Goal: Book appointment/travel/reservation

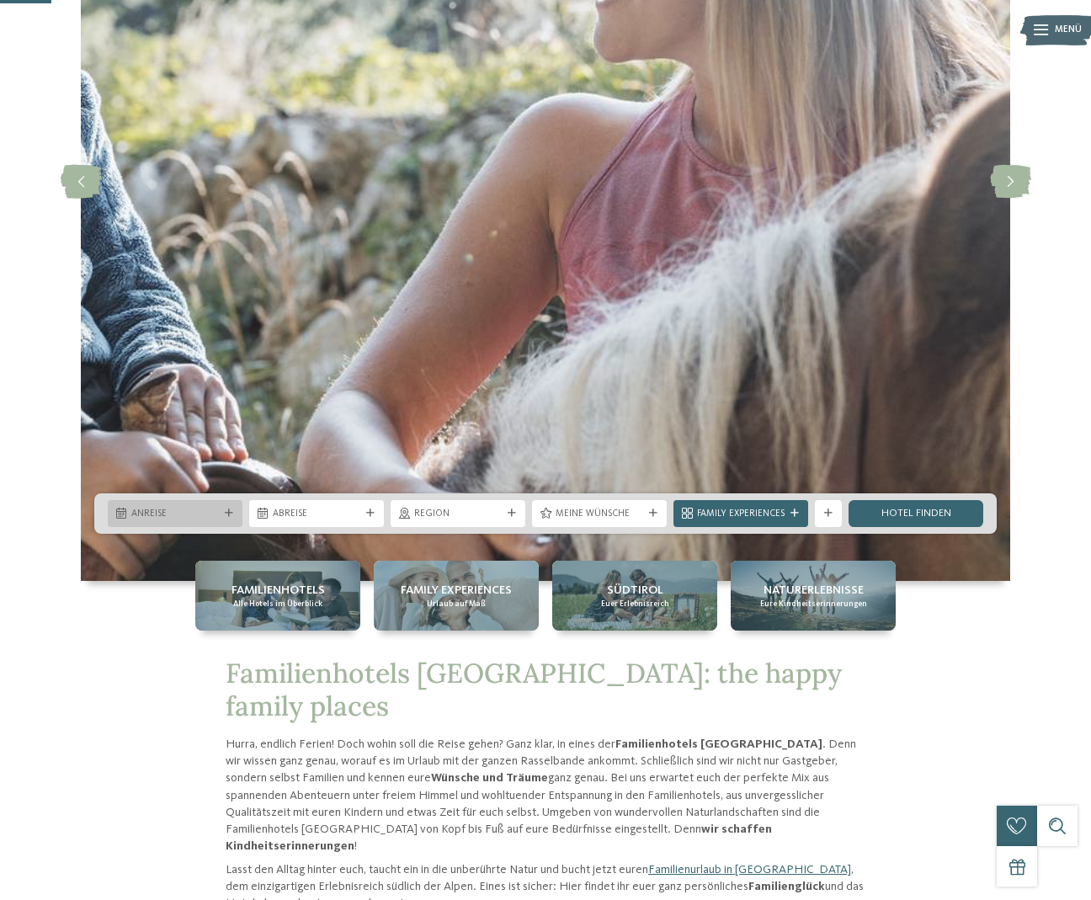
click at [196, 514] on span "Anreise" at bounding box center [175, 513] width 88 height 13
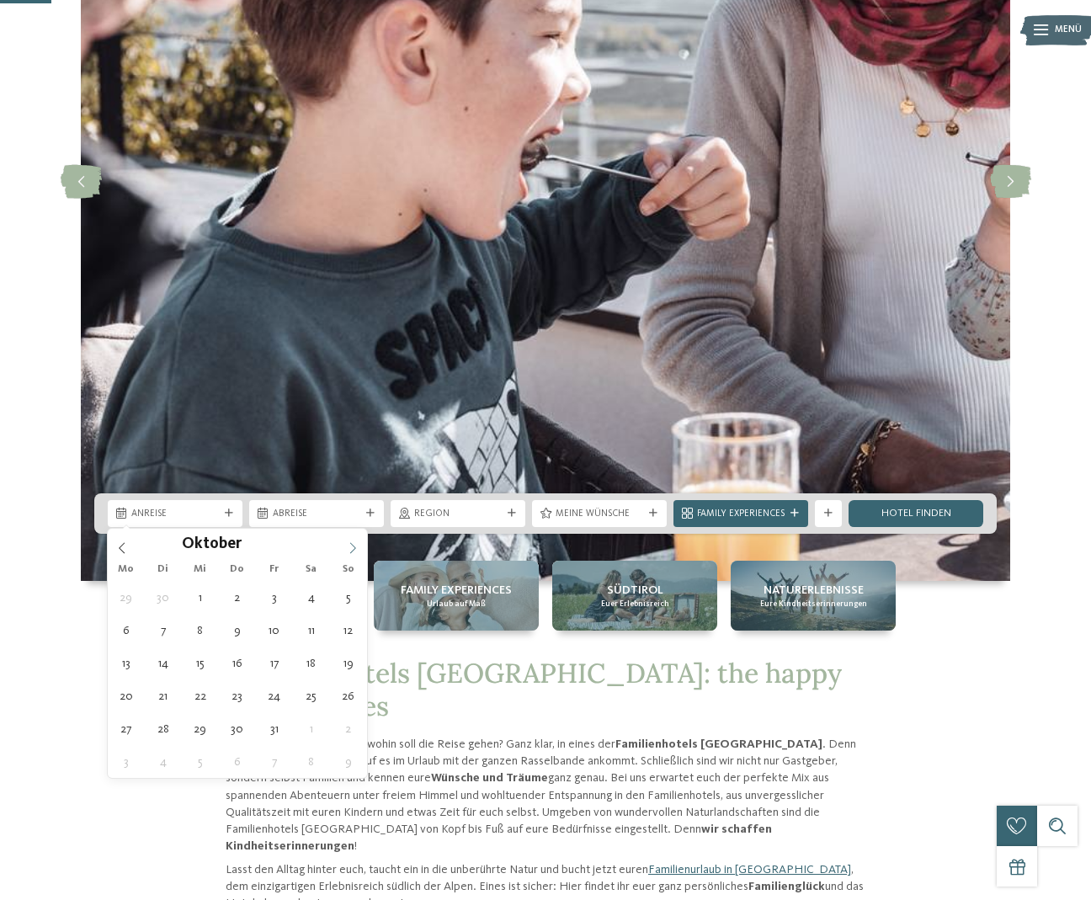
click at [354, 551] on icon at bounding box center [353, 548] width 12 height 12
click at [353, 551] on icon at bounding box center [353, 548] width 12 height 12
type input "****"
click at [353, 551] on icon at bounding box center [353, 548] width 12 height 12
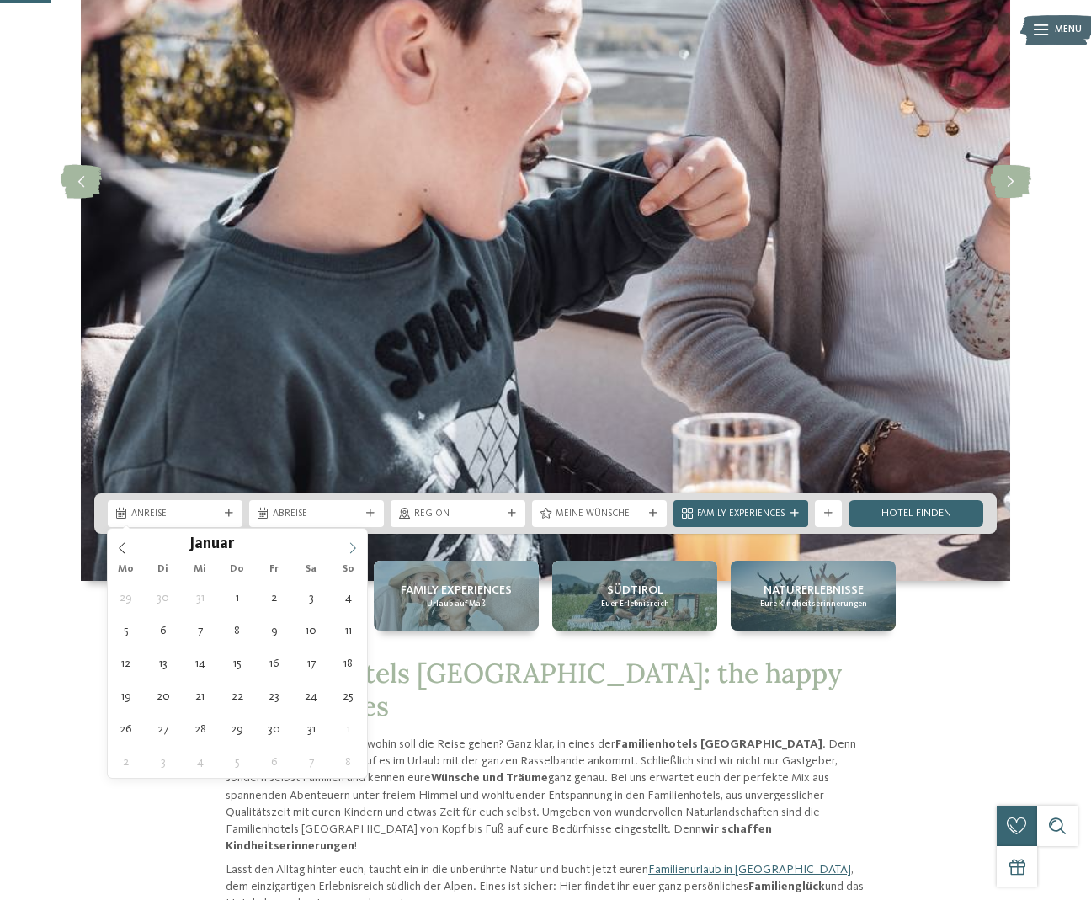
click at [353, 551] on icon at bounding box center [353, 548] width 12 height 12
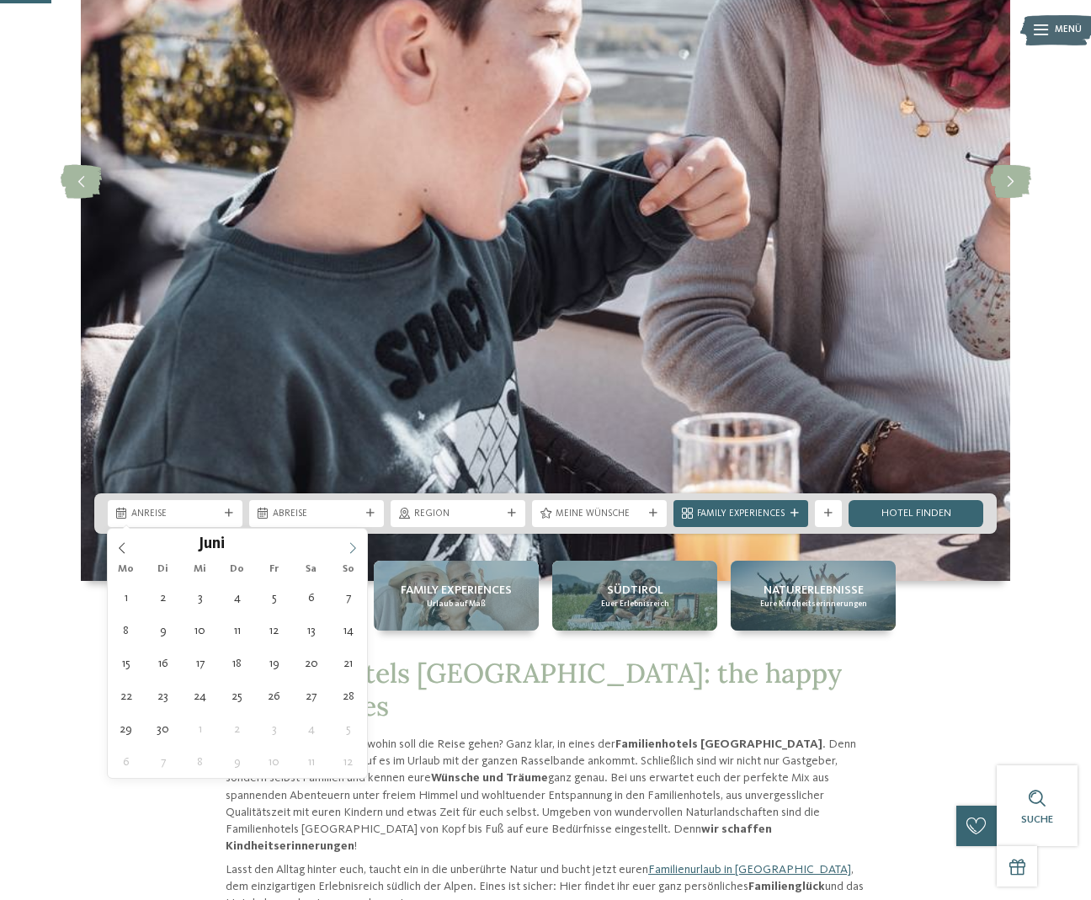
click at [353, 551] on icon at bounding box center [353, 548] width 12 height 12
type div "[DATE]"
type input "****"
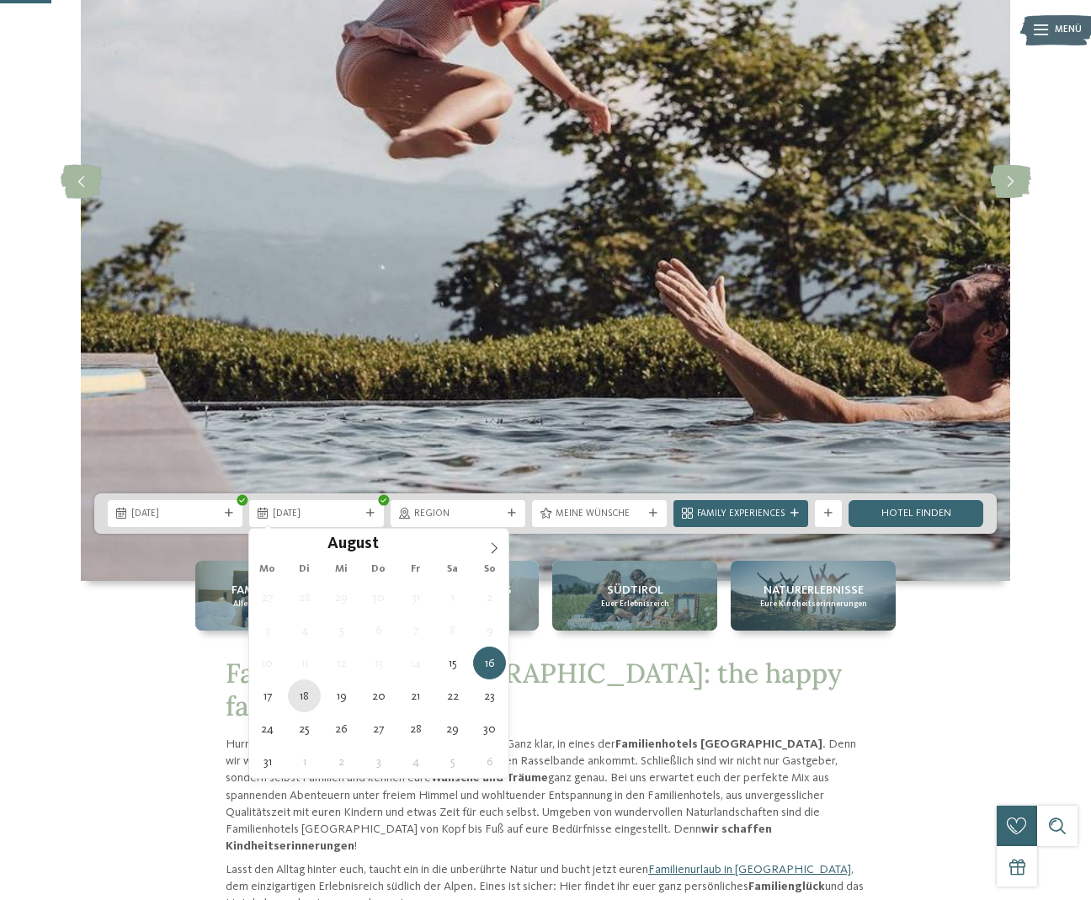
type div "[DATE]"
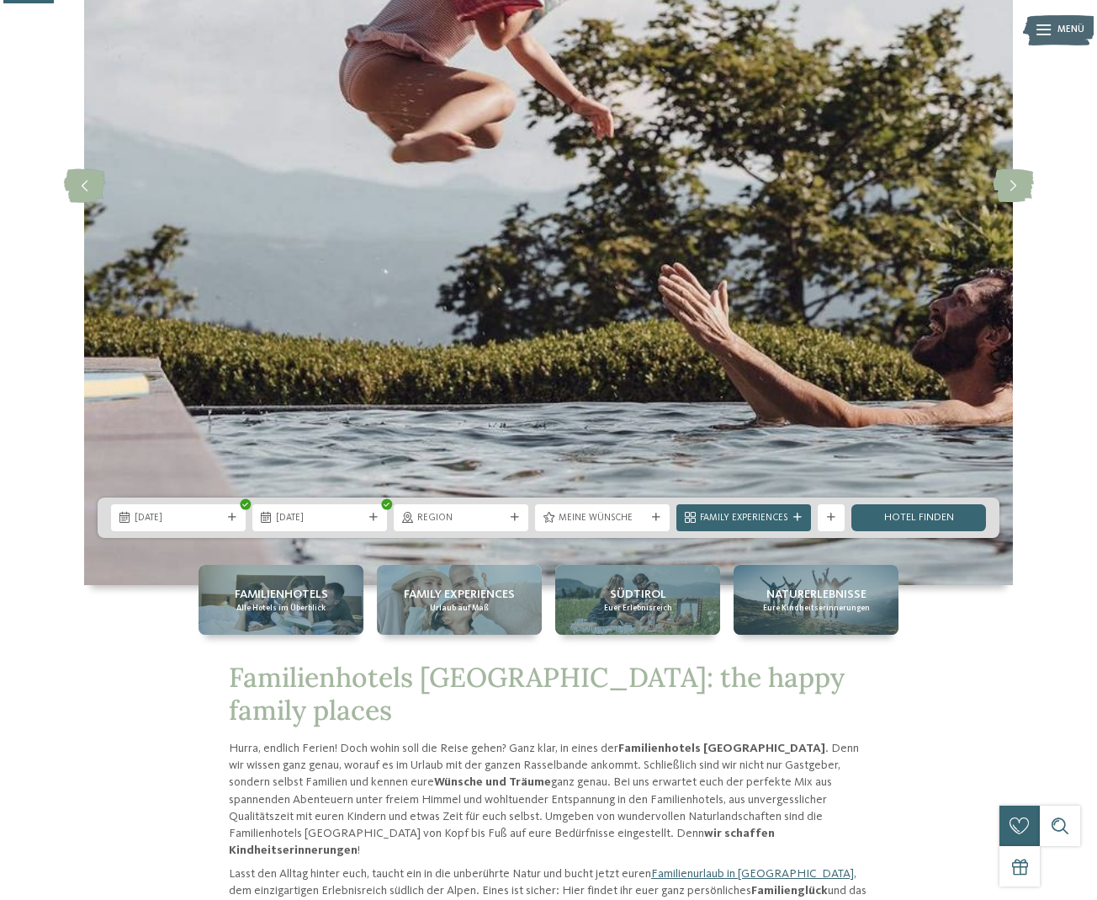
scroll to position [279, 0]
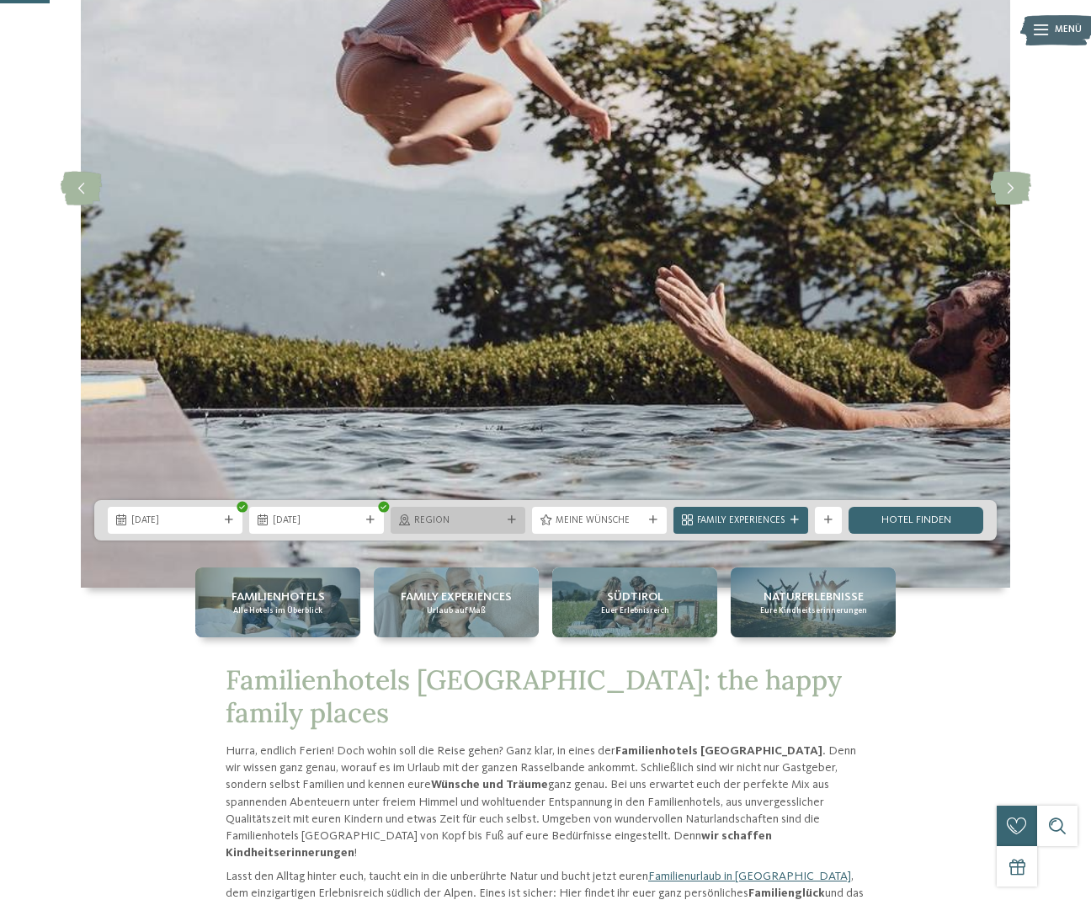
click at [487, 522] on span "Region" at bounding box center [458, 520] width 88 height 13
